Goal: Information Seeking & Learning: Stay updated

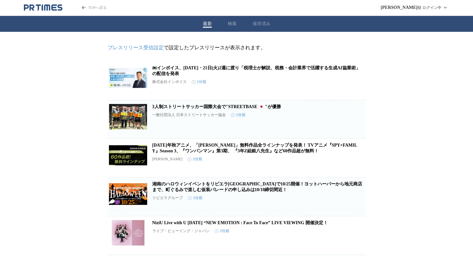
click at [230, 26] on button "検索" at bounding box center [232, 24] width 9 height 6
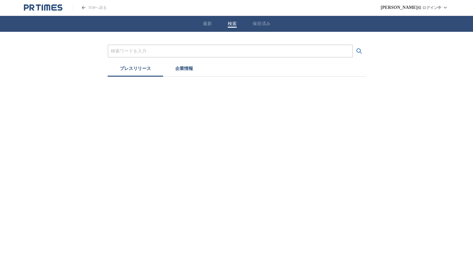
click at [190, 51] on input "プレスリリースおよび企業を検索する" at bounding box center [230, 51] width 239 height 7
click at [361, 52] on icon "検索する" at bounding box center [359, 51] width 8 height 8
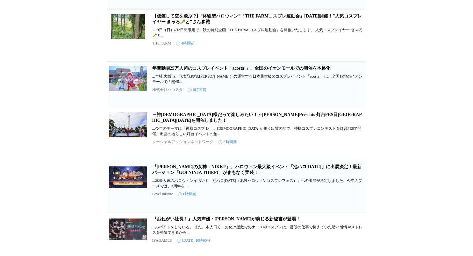
scroll to position [184, 0]
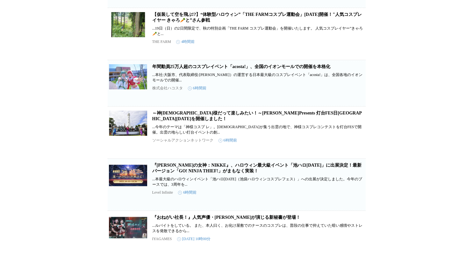
click at [279, 121] on link "～神[DEMOGRAPHIC_DATA]様だって楽しみたい！～[PERSON_NAME]Presents 灯台FES日[GEOGRAPHIC_DATA][DA…" at bounding box center [256, 116] width 209 height 11
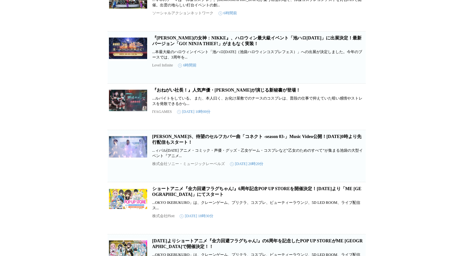
scroll to position [312, 0]
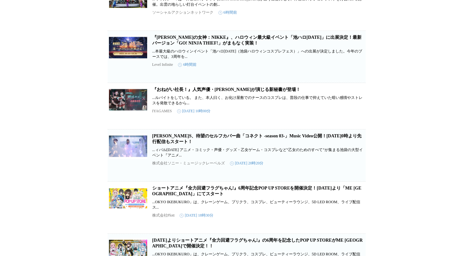
click at [237, 46] on link "『[PERSON_NAME]の女神：NIKKE』、ハロウィン最大級イベント「池ハロ[DATE]」に出展決定！最新バージョン「GO! NINJA THIEF!」…" at bounding box center [256, 40] width 209 height 11
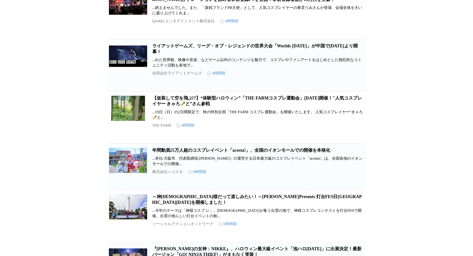
scroll to position [0, 0]
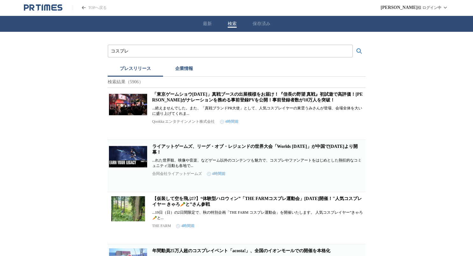
click at [227, 49] on input "コスプレ" at bounding box center [230, 51] width 239 height 7
drag, startPoint x: 226, startPoint y: 50, endPoint x: 111, endPoint y: 42, distance: 115.2
type input "ゲーム"
click at [353, 45] on button "検索する" at bounding box center [359, 51] width 13 height 13
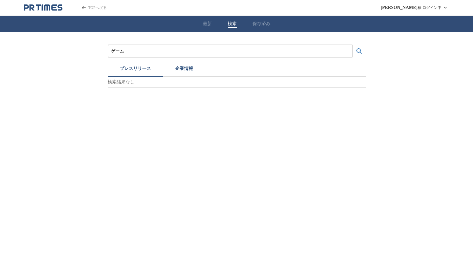
click at [353, 45] on button "検索する" at bounding box center [359, 51] width 13 height 13
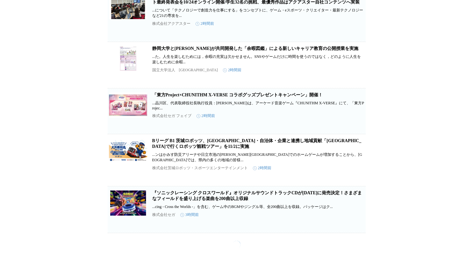
scroll to position [839, 0]
